Goal: Task Accomplishment & Management: Use online tool/utility

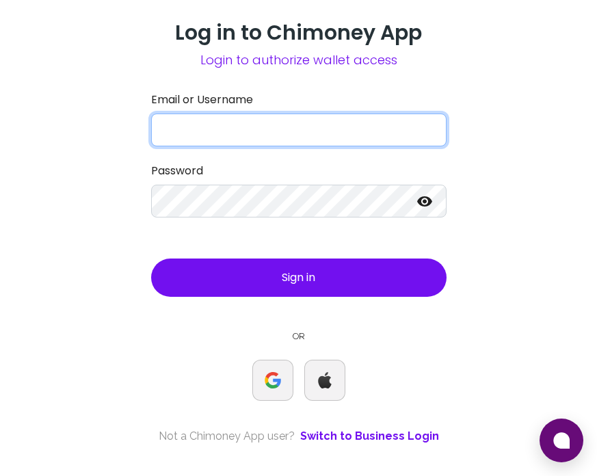
click at [271, 120] on input "Email or Username" at bounding box center [298, 129] width 295 height 33
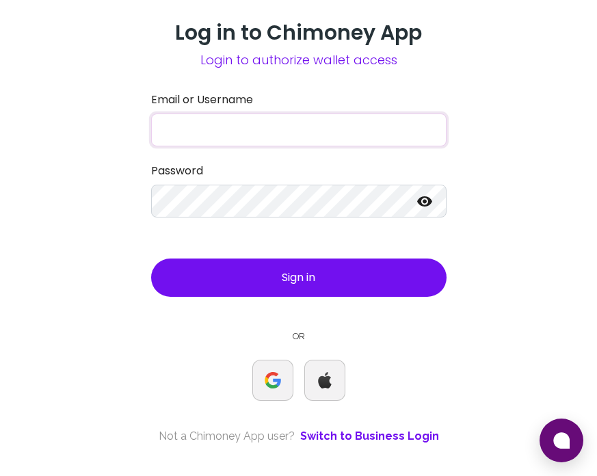
type input "C"
type input "test"
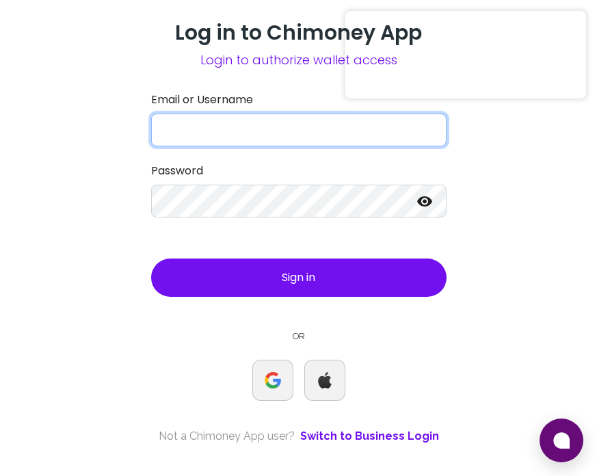
click at [211, 131] on input "Email or Username" at bounding box center [298, 129] width 295 height 33
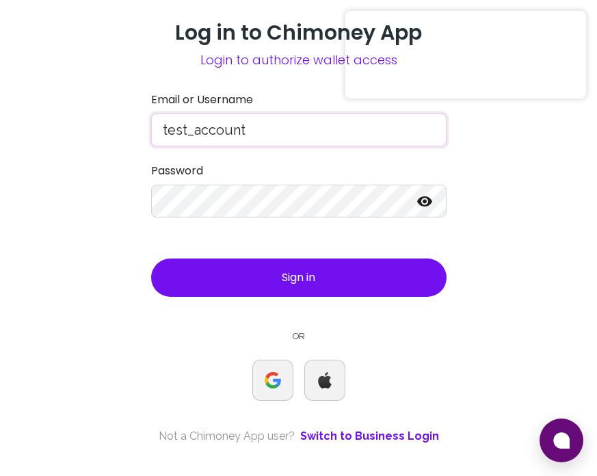
type input "test_account"
click at [151, 258] on button "Sign in" at bounding box center [298, 277] width 295 height 38
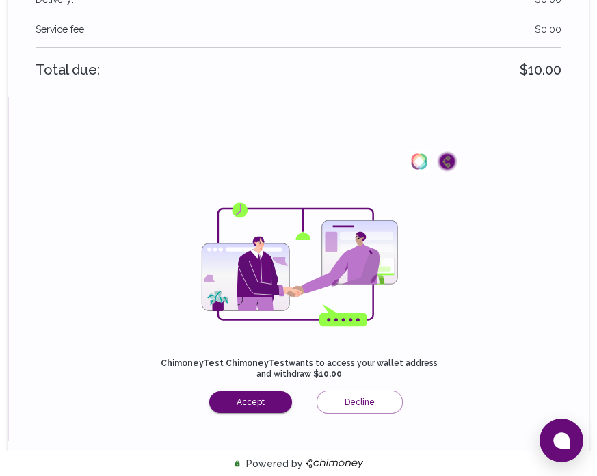
scroll to position [300, 0]
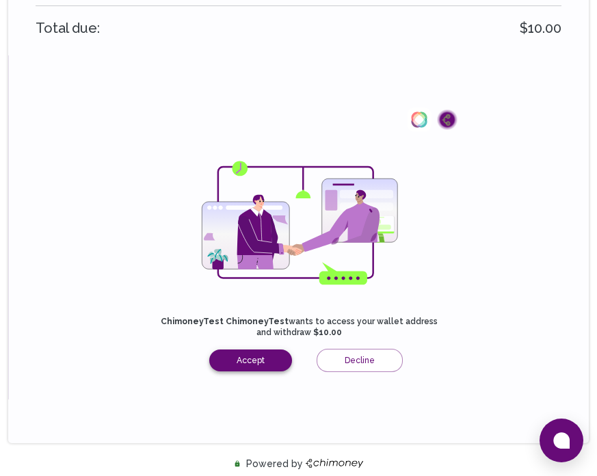
click at [249, 361] on button "Accept" at bounding box center [250, 360] width 83 height 22
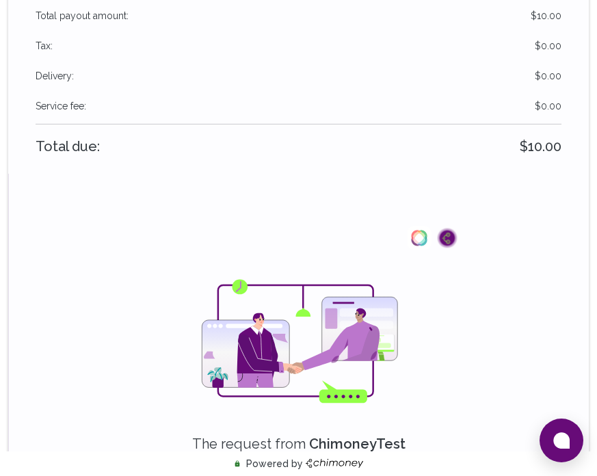
scroll to position [169, 0]
